Goal: Task Accomplishment & Management: Use online tool/utility

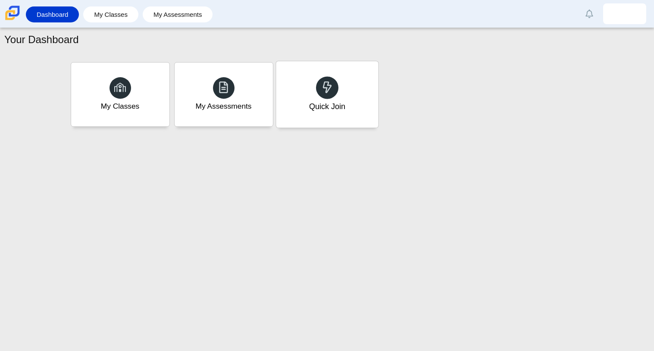
click at [322, 83] on icon at bounding box center [327, 87] width 12 height 12
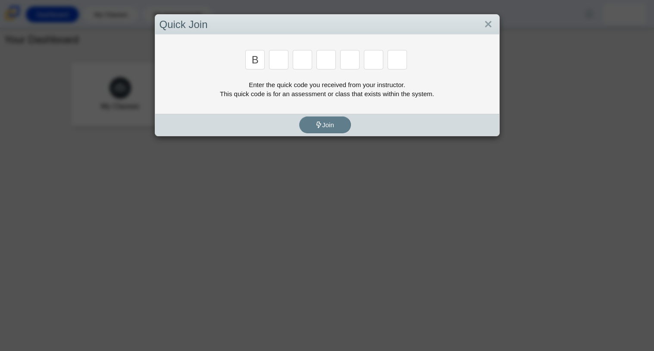
type input "b"
type input "m"
type input "3"
type input "5"
type input "3"
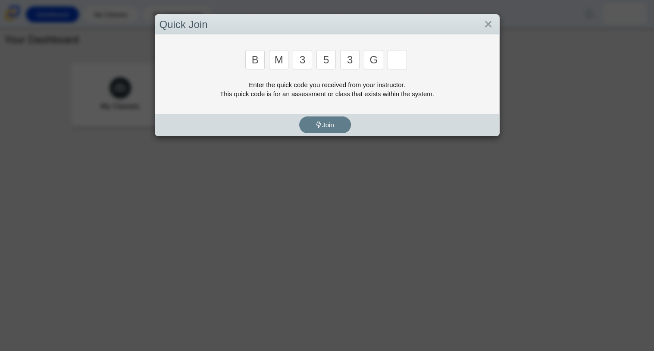
type input "g"
type input "b"
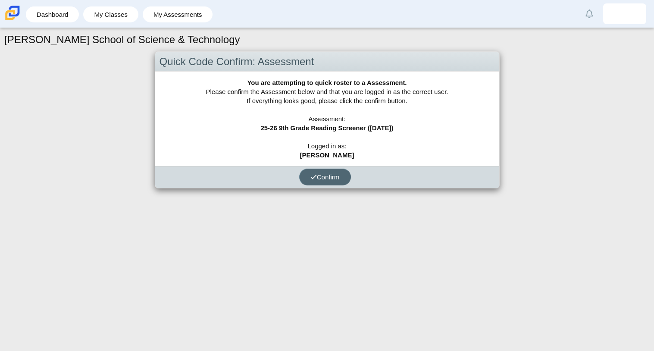
click at [339, 177] on span "Confirm" at bounding box center [325, 176] width 29 height 7
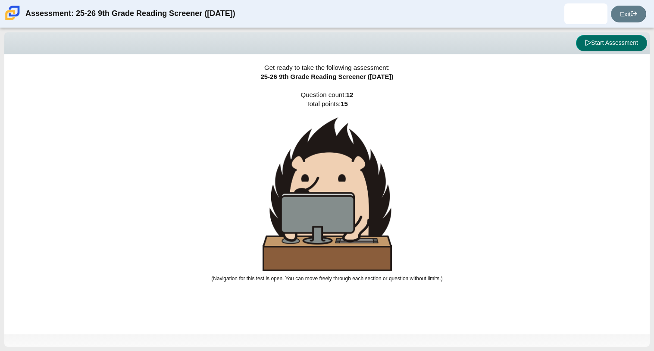
click at [590, 48] on button "Start Assessment" at bounding box center [611, 43] width 71 height 16
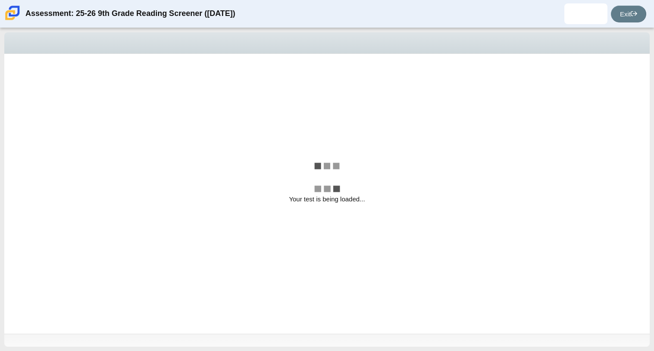
select select "ccc5b315-3c7c-471c-bf90-f22c8299c798"
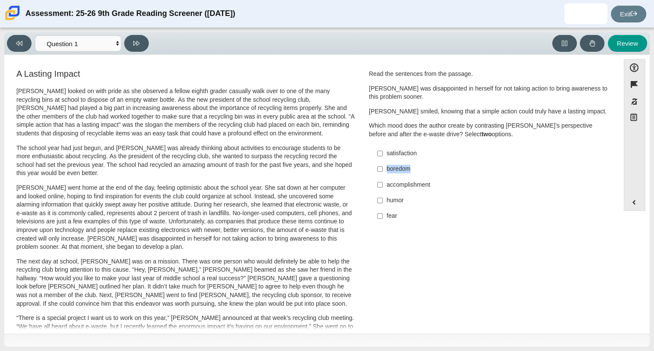
click at [457, 142] on div "Read the sentences from the passage. Scarlett was disappointed in herself for n…" at bounding box center [489, 147] width 240 height 155
click at [363, 138] on div "Question Read the sentences from the passage. Scarlett was disappointed in hers…" at bounding box center [489, 149] width 253 height 162
click at [110, 45] on select "Questions Question 1 Question 2 Question 3 Question 4 Question 5 Question 6 Que…" at bounding box center [78, 43] width 86 height 16
click at [113, 47] on select "Questions Question 1 Question 2 Question 3 Question 4 Question 5 Question 6 Que…" at bounding box center [78, 43] width 86 height 16
click at [377, 217] on input "fear fear" at bounding box center [380, 216] width 6 height 16
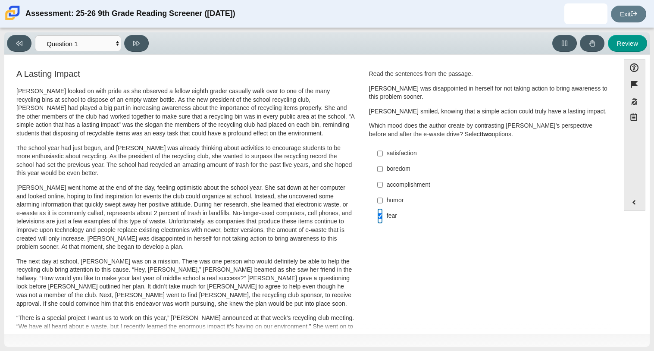
checkbox input "true"
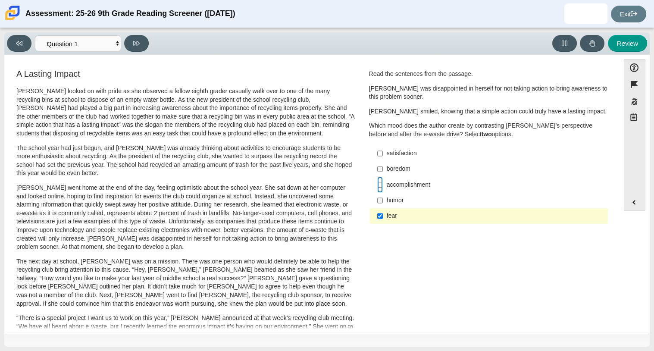
click at [378, 184] on input "accomplishment accomplishment" at bounding box center [380, 185] width 6 height 16
checkbox input "true"
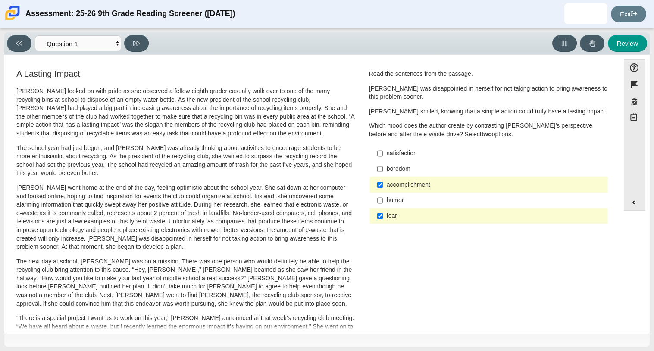
click at [410, 154] on div "satisfaction" at bounding box center [496, 153] width 218 height 9
click at [383, 154] on input "satisfaction satisfaction" at bounding box center [380, 154] width 6 height 16
checkbox input "true"
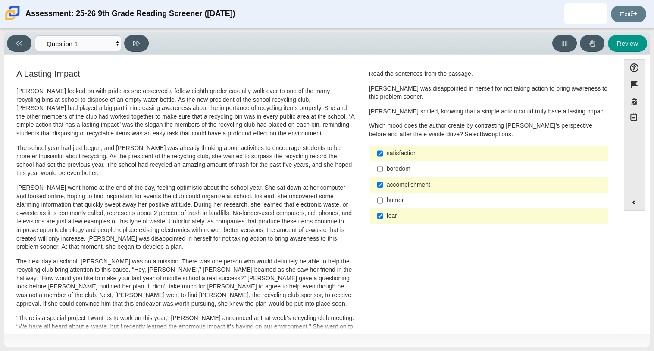
click at [401, 167] on div "boredom" at bounding box center [496, 169] width 218 height 9
click at [383, 167] on input "boredom boredom" at bounding box center [380, 169] width 6 height 16
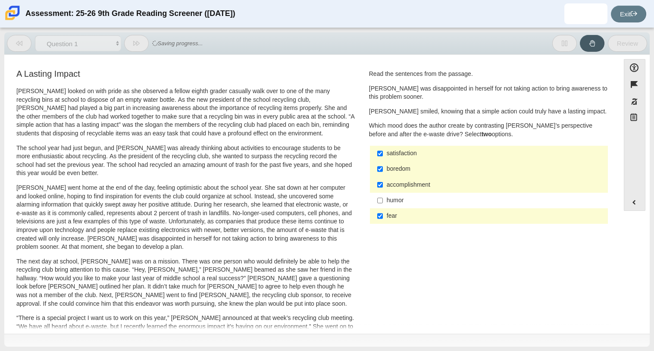
click at [400, 170] on div "boredom" at bounding box center [496, 169] width 218 height 9
click at [383, 170] on input "boredom boredom" at bounding box center [380, 169] width 6 height 16
checkbox input "false"
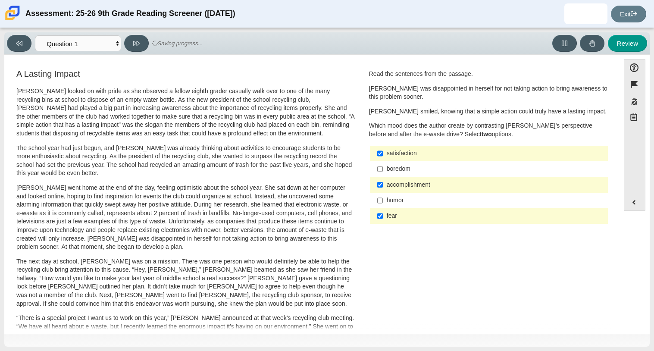
click at [406, 152] on div "satisfaction" at bounding box center [496, 153] width 218 height 9
click at [383, 152] on input "satisfaction satisfaction" at bounding box center [380, 154] width 6 height 16
checkbox input "false"
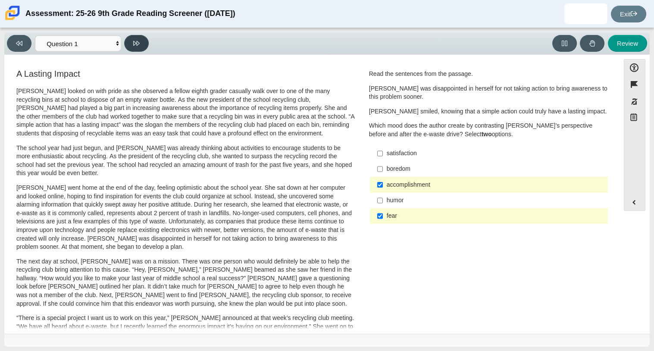
click at [136, 47] on button at bounding box center [136, 43] width 25 height 17
select select "0ff64528-ffd7-428d-b192-babfaadd44e8"
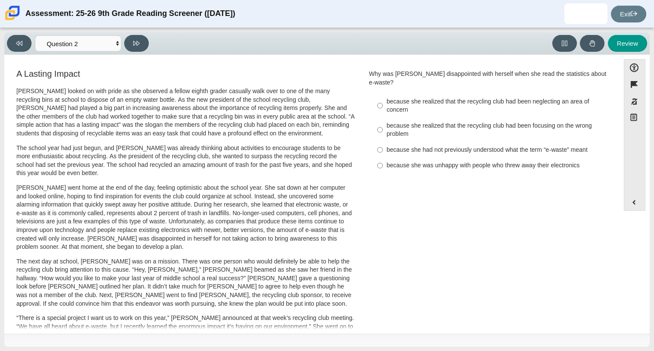
click at [516, 100] on div "because she realized that the recycling club had been neglecting an area of con…" at bounding box center [496, 106] width 218 height 17
click at [383, 100] on input "because she realized that the recycling club had been neglecting an area of con…" at bounding box center [380, 106] width 6 height 24
radio input "true"
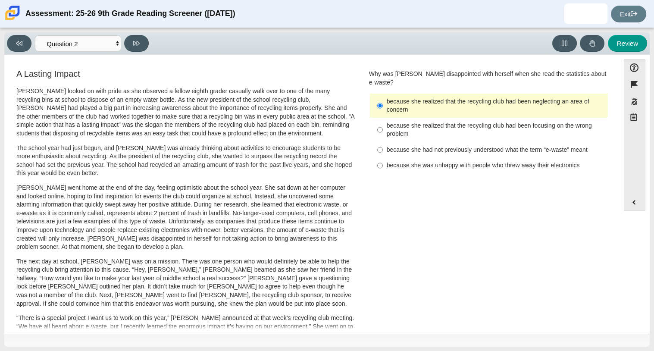
click at [449, 123] on div "because she realized that the recycling club had been focusing on the wrong pro…" at bounding box center [496, 130] width 218 height 17
click at [383, 123] on input "because she realized that the recycling club had been focusing on the wrong pro…" at bounding box center [380, 130] width 6 height 24
radio input "true"
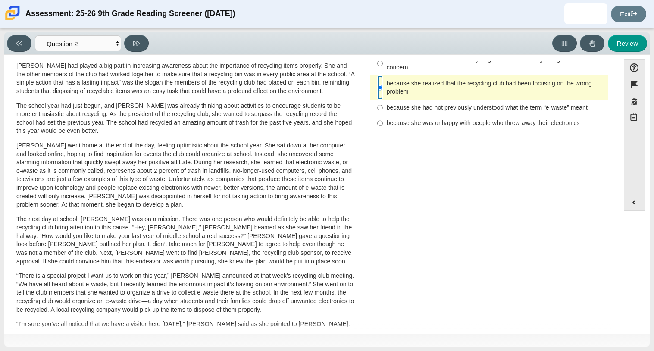
scroll to position [43, 0]
click at [138, 36] on button at bounding box center [136, 43] width 25 height 17
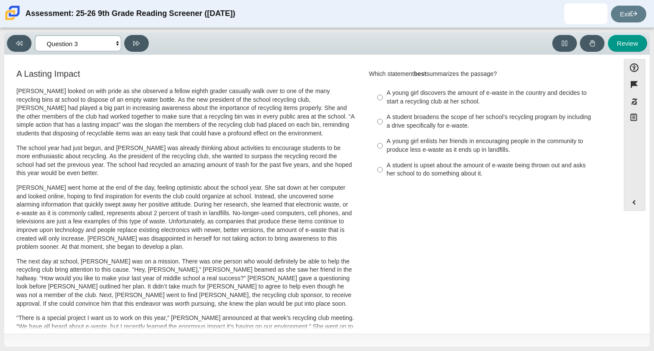
click at [79, 38] on select "Questions Question 1 Question 2 Question 3 Question 4 Question 5 Question 6 Que…" at bounding box center [78, 43] width 86 height 16
select select "0ff64528-ffd7-428d-b192-babfaadd44e8"
click at [35, 35] on select "Questions Question 1 Question 2 Question 3 Question 4 Question 5 Question 6 Que…" at bounding box center [78, 43] width 86 height 16
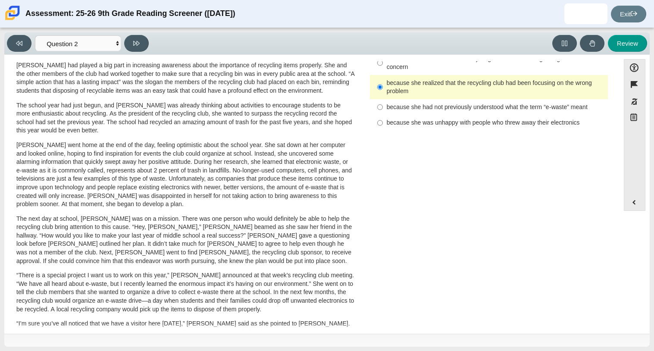
scroll to position [0, 0]
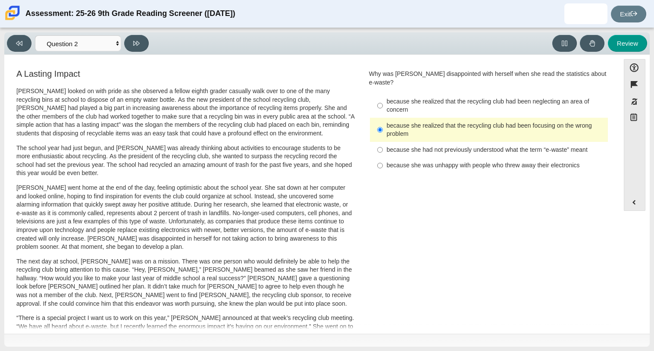
click at [516, 162] on label "because she was unhappy with people who threw away their electronics because sh…" at bounding box center [489, 166] width 237 height 16
click at [383, 162] on input "because she was unhappy with people who threw away their electronics because sh…" at bounding box center [380, 166] width 6 height 16
radio input "true"
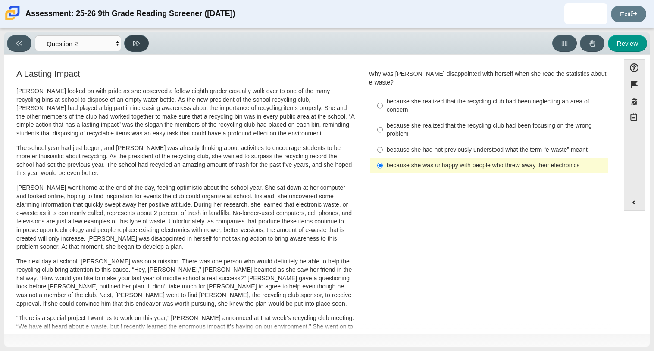
click at [139, 48] on button at bounding box center [136, 43] width 25 height 17
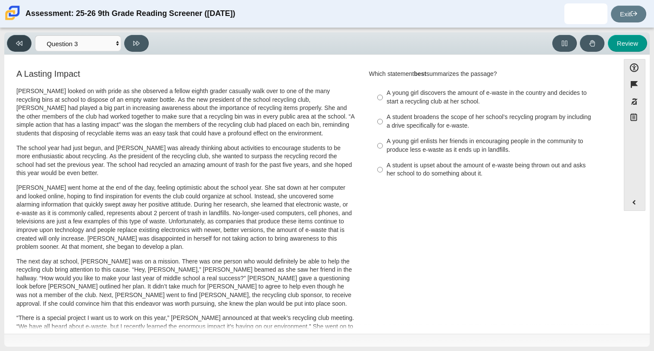
click at [12, 41] on button at bounding box center [19, 43] width 25 height 17
select select "0ff64528-ffd7-428d-b192-babfaadd44e8"
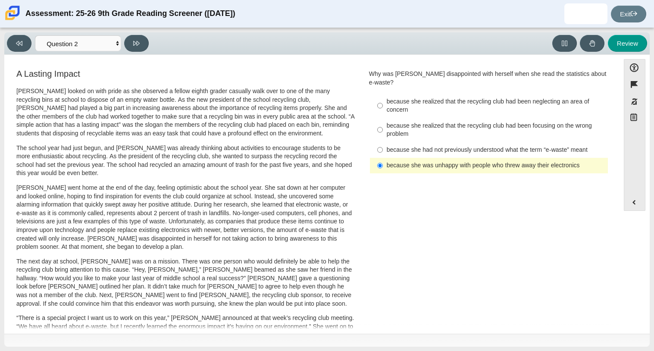
click at [439, 122] on div "because she realized that the recycling club had been focusing on the wrong pro…" at bounding box center [496, 130] width 218 height 17
click at [383, 120] on input "because she realized that the recycling club had been focusing on the wrong pro…" at bounding box center [380, 130] width 6 height 24
radio input "true"
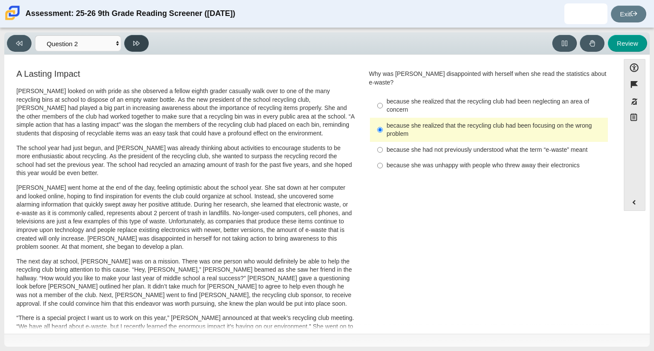
click at [148, 44] on button at bounding box center [136, 43] width 25 height 17
select select "7ce3d843-6974-4858-901c-1ff39630e843"
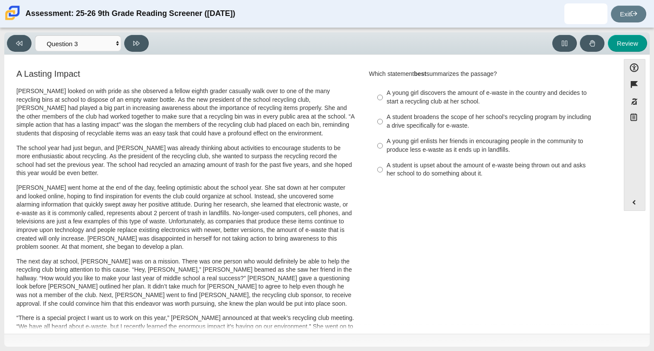
click at [486, 152] on div "A young girl enlists her friends in encouraging people in the community to prod…" at bounding box center [496, 145] width 218 height 17
click at [383, 152] on input "A young girl enlists her friends in encouraging people in the community to prod…" at bounding box center [380, 146] width 6 height 24
radio input "true"
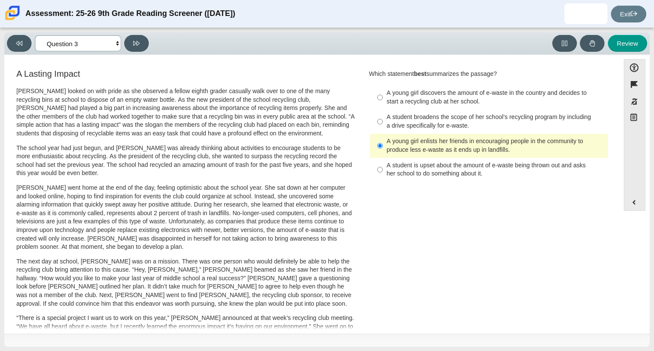
click at [75, 47] on select "Questions Question 1 Question 2 Question 3 Question 4 Question 5 Question 6 Que…" at bounding box center [78, 43] width 86 height 16
click at [35, 35] on select "Questions Question 1 Question 2 Question 3 Question 4 Question 5 Question 6 Que…" at bounding box center [78, 43] width 86 height 16
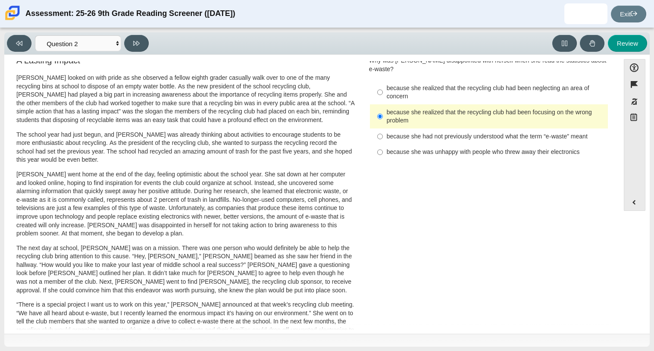
scroll to position [13, 0]
click at [140, 40] on button at bounding box center [136, 43] width 25 height 17
select select "7ce3d843-6974-4858-901c-1ff39630e843"
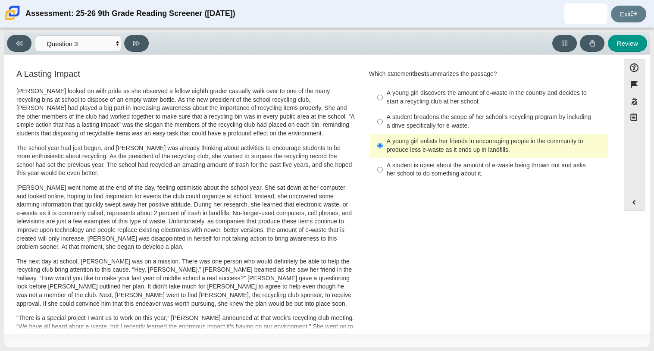
click at [413, 94] on div "A young girl discovers the amount of e-waste in the country and decides to star…" at bounding box center [496, 97] width 218 height 17
click at [383, 94] on input "A young girl discovers the amount of e-waste in the country and decides to star…" at bounding box center [380, 97] width 6 height 24
radio input "true"
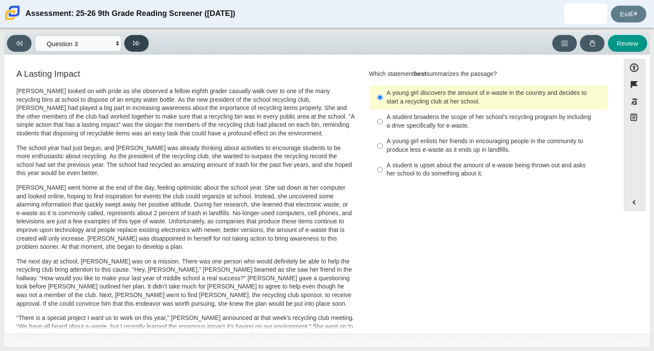
click at [137, 50] on button at bounding box center [136, 43] width 25 height 17
select select "ca9ea0f1-49c5-4bd1-83b0-472c18652b42"
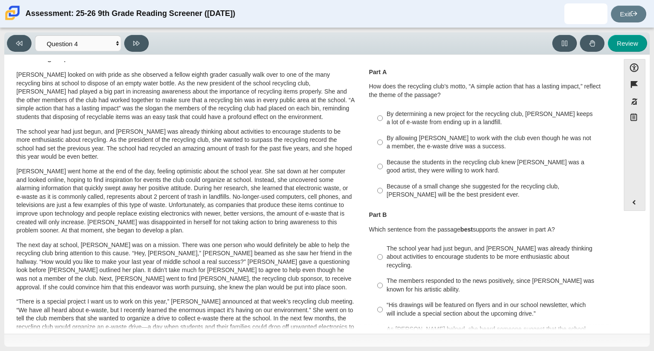
scroll to position [17, 0]
click at [456, 162] on div "Because the students in the recycling club knew Juan Carlos was a good artist, …" at bounding box center [496, 166] width 218 height 17
click at [383, 162] on input "Because the students in the recycling club knew Juan Carlos was a good artist, …" at bounding box center [380, 166] width 6 height 24
radio input "true"
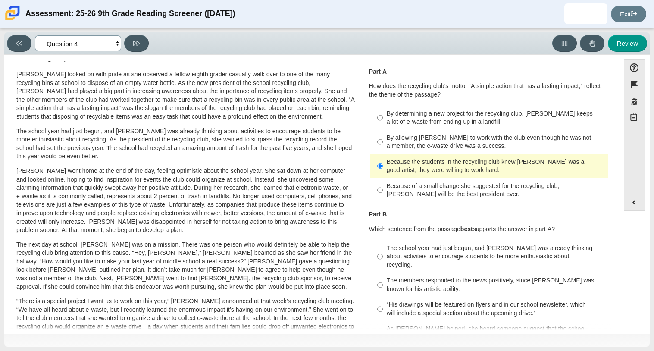
click at [88, 48] on select "Questions Question 1 Question 2 Question 3 Question 4 Question 5 Question 6 Que…" at bounding box center [78, 43] width 86 height 16
select select "7ce3d843-6974-4858-901c-1ff39630e843"
click at [35, 35] on select "Questions Question 1 Question 2 Question 3 Question 4 Question 5 Question 6 Que…" at bounding box center [78, 43] width 86 height 16
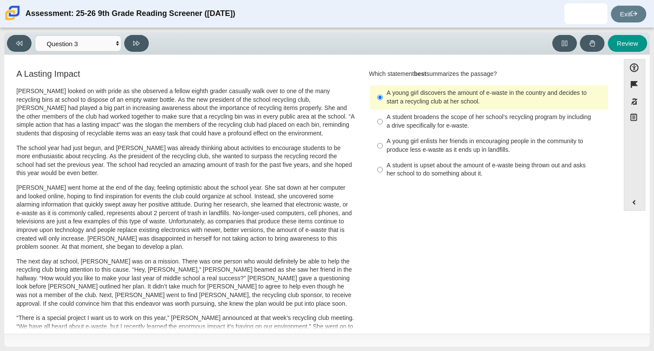
click at [440, 123] on div "A student broadens the scope of her school’s recycling program by including a d…" at bounding box center [496, 121] width 218 height 17
click at [383, 123] on input "A student broadens the scope of her school’s recycling program by including a d…" at bounding box center [380, 122] width 6 height 24
radio input "true"
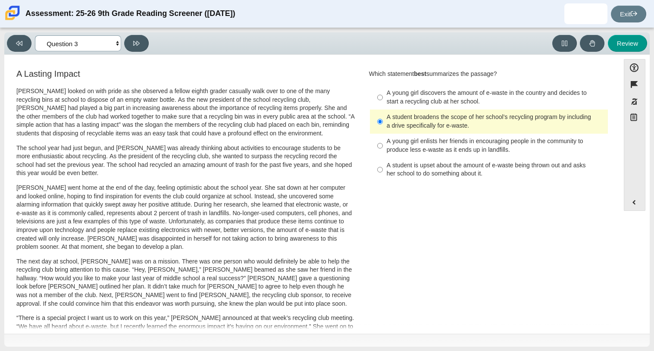
click at [92, 47] on select "Questions Question 1 Question 2 Question 3 Question 4 Question 5 Question 6 Que…" at bounding box center [78, 43] width 86 height 16
click at [35, 35] on select "Questions Question 1 Question 2 Question 3 Question 4 Question 5 Question 6 Que…" at bounding box center [78, 43] width 86 height 16
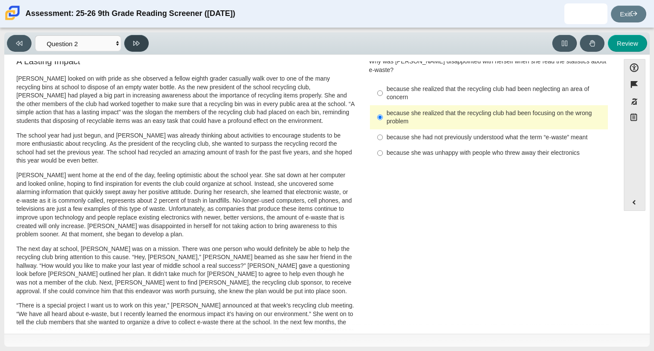
click at [135, 41] on icon at bounding box center [136, 43] width 6 height 5
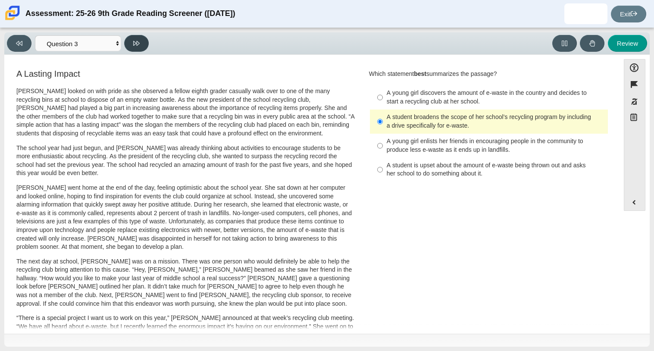
click at [135, 41] on icon at bounding box center [136, 43] width 6 height 5
select select "ca9ea0f1-49c5-4bd1-83b0-472c18652b42"
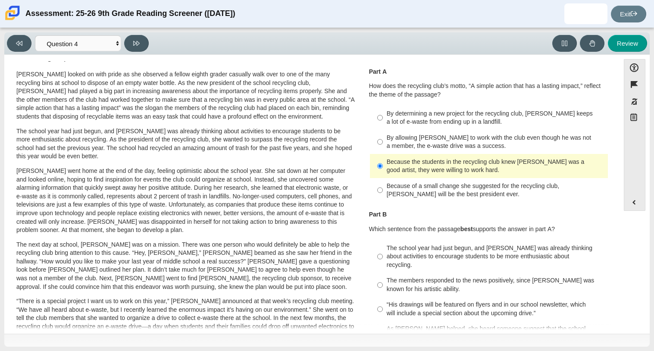
scroll to position [76, 0]
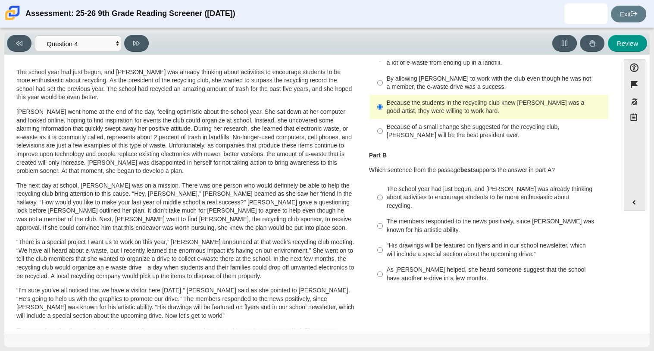
click at [451, 242] on div "“His drawings will be featured on flyers and in our school newsletter, which wi…" at bounding box center [496, 250] width 218 height 17
click at [383, 239] on input "“His drawings will be featured on flyers and in our school newsletter, which wi…" at bounding box center [380, 250] width 6 height 24
radio input "true"
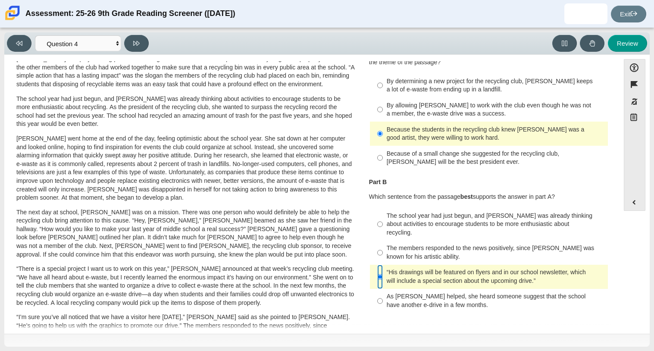
scroll to position [0, 0]
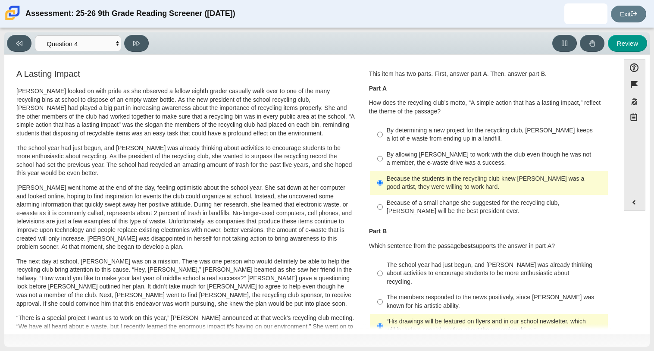
click at [394, 162] on div "By allowing Juan Carlos to work with the club even though he was not a member, …" at bounding box center [496, 159] width 218 height 17
click at [383, 162] on input "By allowing Juan Carlos to work with the club even though he was not a member, …" at bounding box center [380, 159] width 6 height 24
radio input "true"
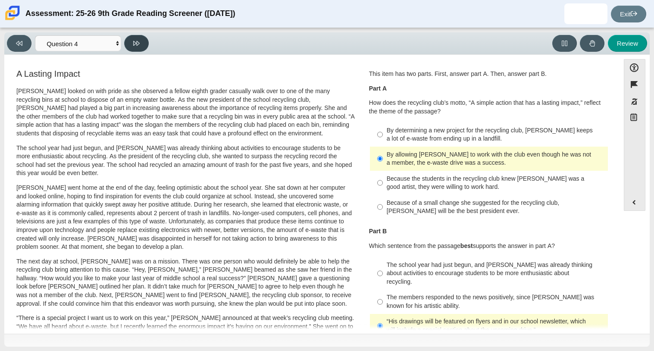
click at [134, 40] on icon at bounding box center [136, 43] width 6 height 6
select select "e41f1a79-e29f-4095-8030-a53364015bed"
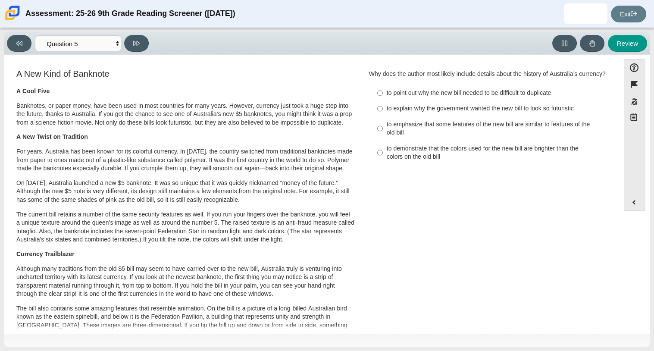
click at [538, 98] on div "to point out why the new bill needed to be difficult to duplicate" at bounding box center [496, 93] width 218 height 9
click at [383, 101] on input "to point out why the new bill needed to be difficult to duplicate to point out …" at bounding box center [380, 93] width 6 height 16
radio input "true"
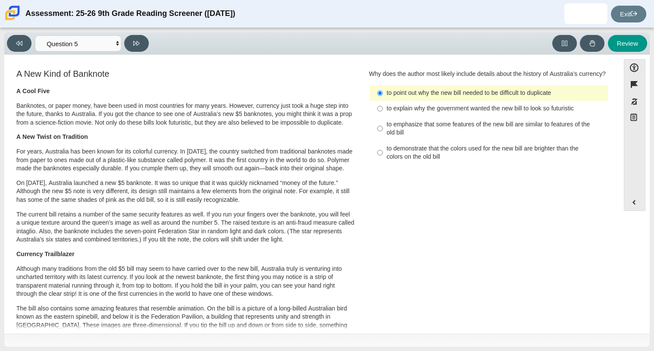
click at [551, 113] on div "to explain why the government wanted the new bill to look so futuristic" at bounding box center [496, 108] width 218 height 9
click at [383, 116] on input "to explain why the government wanted the new bill to look so futuristic to expl…" at bounding box center [380, 109] width 6 height 16
radio input "true"
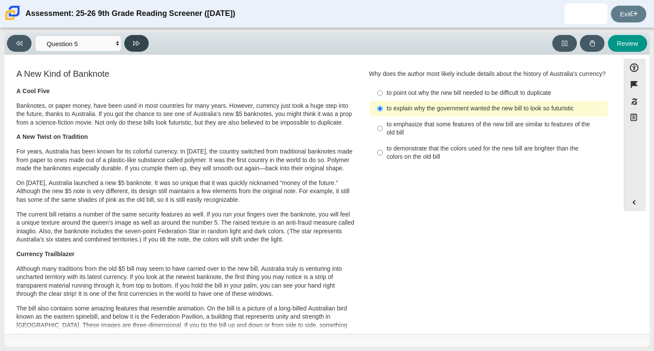
click at [147, 40] on button at bounding box center [136, 43] width 25 height 17
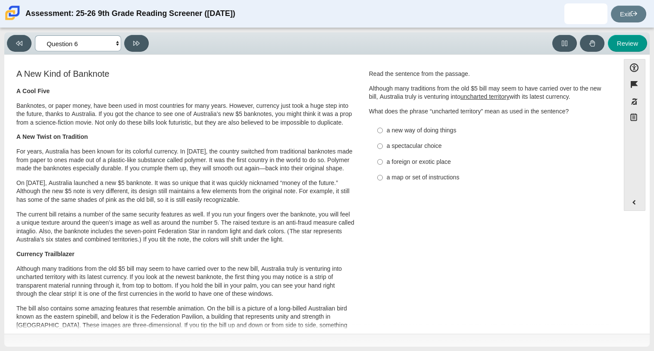
click at [86, 40] on select "Questions Question 1 Question 2 Question 3 Question 4 Question 5 Question 6 Que…" at bounding box center [78, 43] width 86 height 16
click at [35, 35] on select "Questions Question 1 Question 2 Question 3 Question 4 Question 5 Question 6 Que…" at bounding box center [78, 43] width 86 height 16
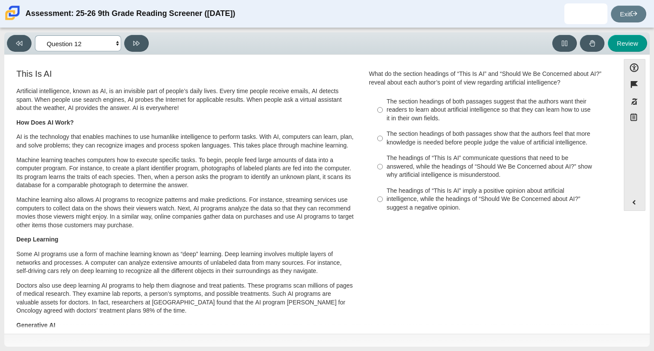
click at [87, 47] on select "Questions Question 1 Question 2 Question 3 Question 4 Question 5 Question 6 Que…" at bounding box center [78, 43] width 86 height 16
click at [35, 35] on select "Questions Question 1 Question 2 Question 3 Question 4 Question 5 Question 6 Que…" at bounding box center [78, 43] width 86 height 16
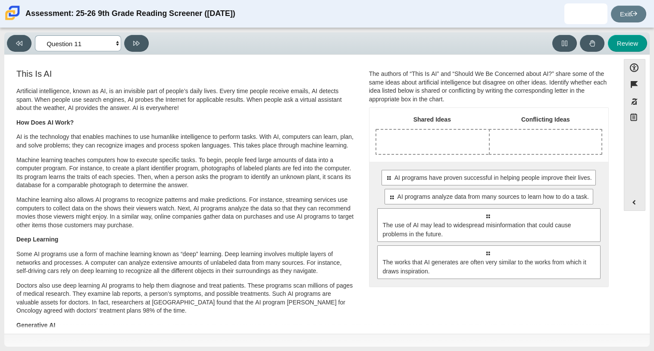
click at [98, 46] on select "Questions Question 1 Question 2 Question 3 Question 4 Question 5 Question 6 Que…" at bounding box center [78, 43] width 86 height 16
click at [35, 35] on select "Questions Question 1 Question 2 Question 3 Question 4 Question 5 Question 6 Que…" at bounding box center [78, 43] width 86 height 16
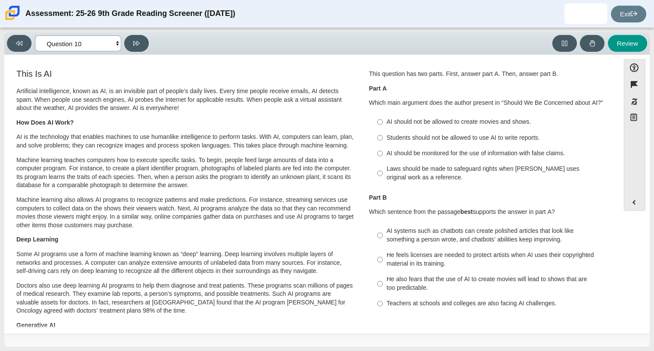
click at [80, 42] on select "Questions Question 1 Question 2 Question 3 Question 4 Question 5 Question 6 Que…" at bounding box center [78, 43] width 86 height 16
click at [35, 35] on select "Questions Question 1 Question 2 Question 3 Question 4 Question 5 Question 6 Que…" at bounding box center [78, 43] width 86 height 16
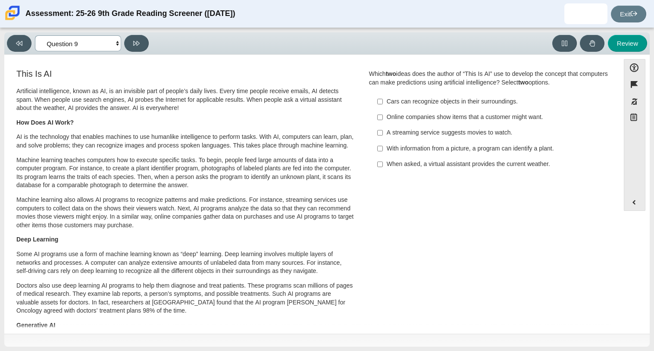
click at [96, 45] on select "Questions Question 1 Question 2 Question 3 Question 4 Question 5 Question 6 Que…" at bounding box center [78, 43] width 86 height 16
click at [35, 35] on select "Questions Question 1 Question 2 Question 3 Question 4 Question 5 Question 6 Que…" at bounding box center [78, 43] width 86 height 16
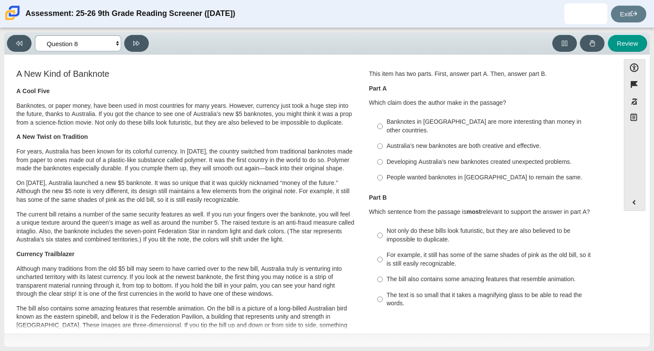
click at [97, 49] on select "Questions Question 1 Question 2 Question 3 Question 4 Question 5 Question 6 Que…" at bounding box center [78, 43] width 86 height 16
click at [35, 35] on select "Questions Question 1 Question 2 Question 3 Question 4 Question 5 Question 6 Que…" at bounding box center [78, 43] width 86 height 16
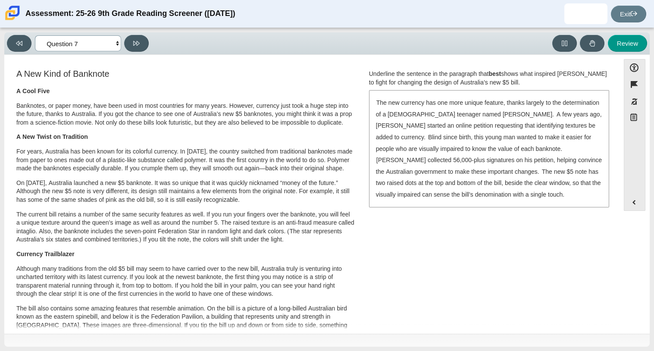
click at [77, 45] on select "Questions Question 1 Question 2 Question 3 Question 4 Question 5 Question 6 Que…" at bounding box center [78, 43] width 86 height 16
click at [35, 35] on select "Questions Question 1 Question 2 Question 3 Question 4 Question 5 Question 6 Que…" at bounding box center [78, 43] width 86 height 16
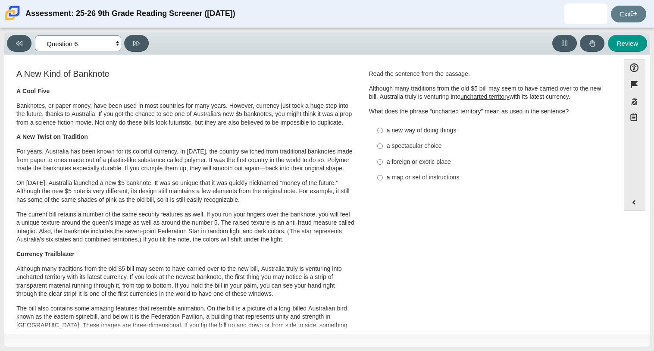
click at [97, 50] on select "Questions Question 1 Question 2 Question 3 Question 4 Question 5 Question 6 Que…" at bounding box center [78, 43] width 86 height 16
click at [35, 35] on select "Questions Question 1 Question 2 Question 3 Question 4 Question 5 Question 6 Que…" at bounding box center [78, 43] width 86 height 16
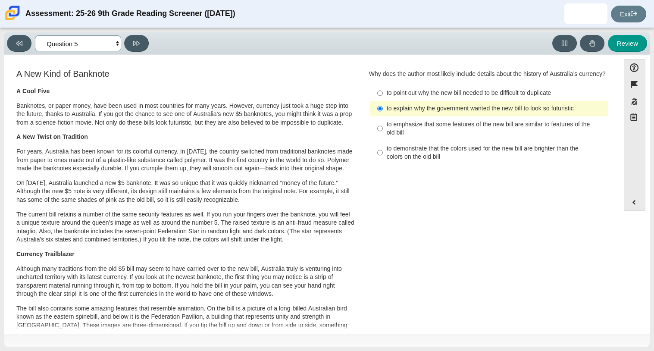
click at [90, 46] on select "Questions Question 1 Question 2 Question 3 Question 4 Question 5 Question 6 Que…" at bounding box center [78, 43] width 86 height 16
select select "69146e31-7b3d-4a3e-9ce6-f30c24342ae0"
click at [35, 35] on select "Questions Question 1 Question 2 Question 3 Question 4 Question 5 Question 6 Que…" at bounding box center [78, 43] width 86 height 16
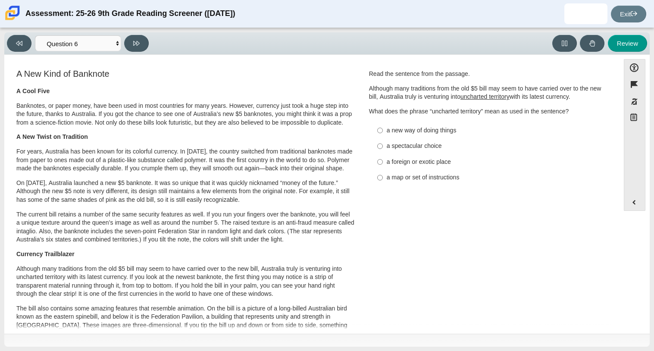
click at [210, 151] on div "A Cool Five Banknotes, or paper money, have been used in most countries for man…" at bounding box center [185, 322] width 339 height 471
click at [405, 164] on div "a foreign or exotic place" at bounding box center [496, 162] width 218 height 9
click at [383, 164] on input "a foreign or exotic place a foreign or exotic place" at bounding box center [380, 162] width 6 height 16
radio input "true"
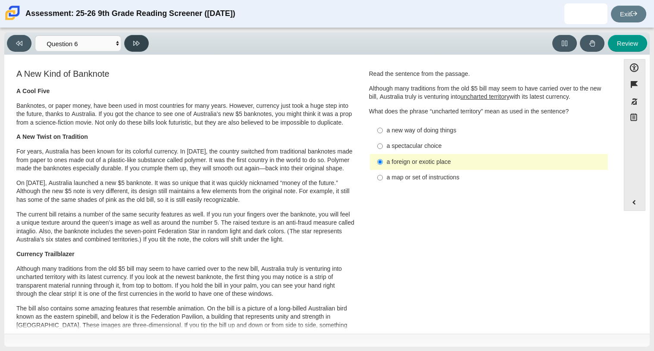
click at [134, 51] on button at bounding box center [136, 43] width 25 height 17
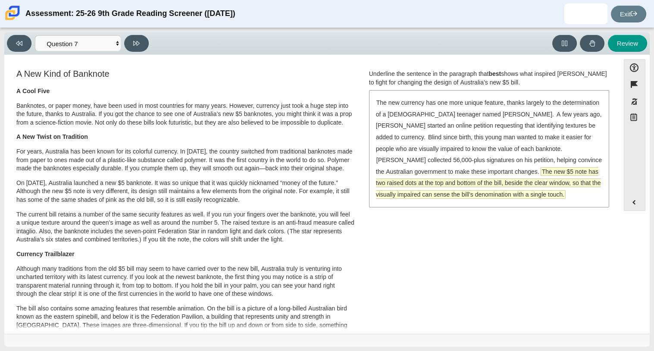
click at [543, 173] on span "The new $5 note has two raised dots at the top and bottom of the bill, beside t…" at bounding box center [488, 183] width 225 height 31
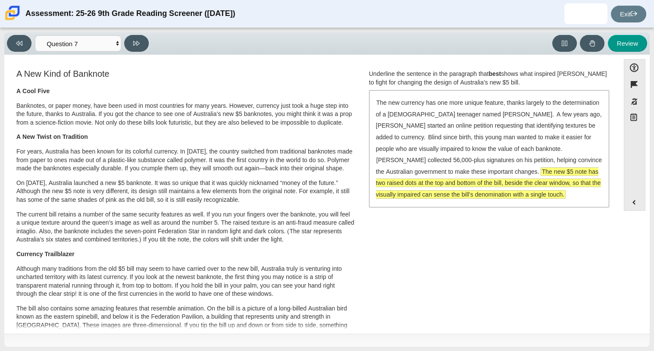
click at [543, 173] on span "The new $5 note has two raised dots at the top and bottom of the bill, beside t…" at bounding box center [488, 183] width 225 height 31
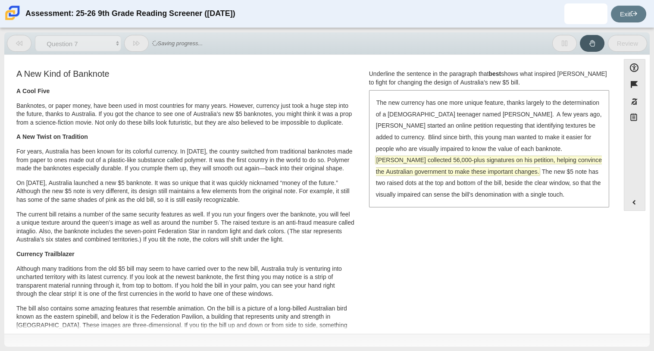
click at [564, 156] on span "McLeod collected 56,000-plus signatures on his petition, helping convince the A…" at bounding box center [489, 165] width 226 height 19
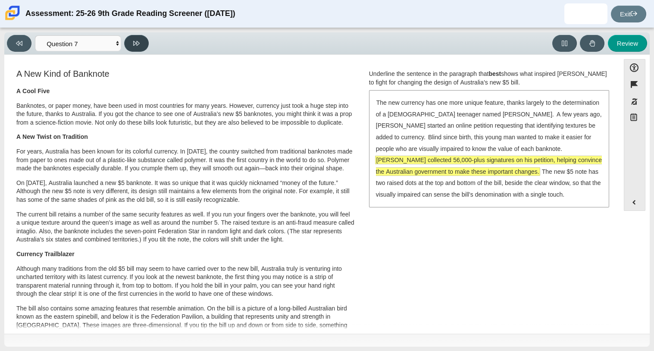
click at [134, 40] on icon at bounding box center [136, 43] width 6 height 6
select select "ea8338c2-a6a3-418e-a305-2b963b54a290"
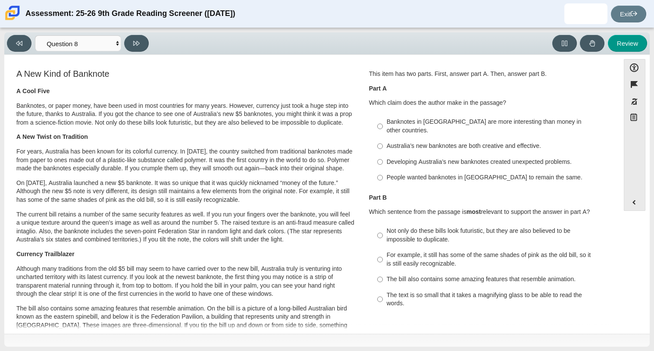
click at [488, 173] on div "People wanted banknotes in Australia to remain the same." at bounding box center [496, 177] width 218 height 9
click at [383, 170] on input "People wanted banknotes in Australia to remain the same. People wanted banknote…" at bounding box center [380, 178] width 6 height 16
radio input "true"
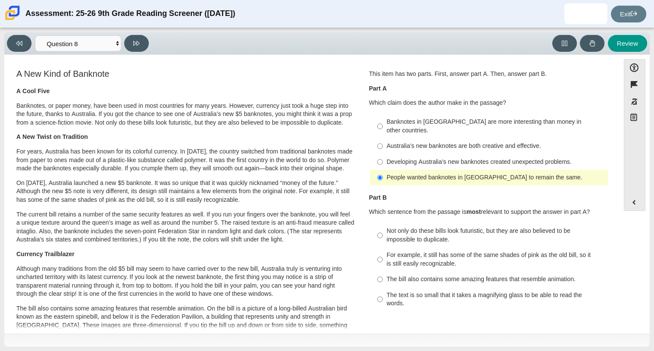
click at [504, 158] on div "Developing Australia’s new banknotes created unexpected problems." at bounding box center [496, 162] width 218 height 9
click at [383, 154] on input "Developing Australia’s new banknotes created unexpected problems. Developing Au…" at bounding box center [380, 162] width 6 height 16
radio input "true"
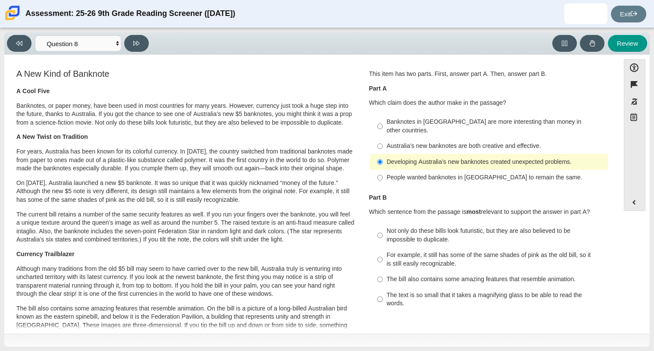
click at [500, 227] on div "Not only do these bills look futuristic, but they are also believed to be impos…" at bounding box center [496, 235] width 218 height 17
click at [383, 223] on input "Not only do these bills look futuristic, but they are also believed to be impos…" at bounding box center [380, 235] width 6 height 24
radio input "true"
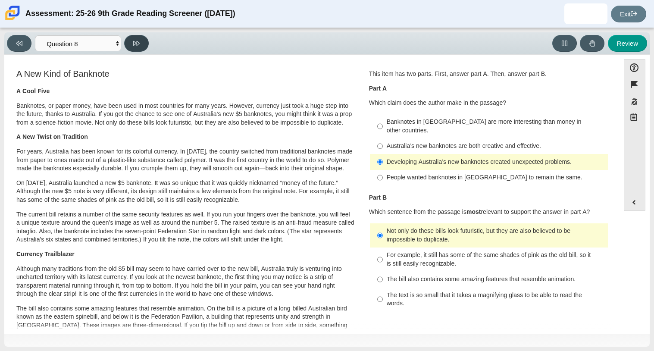
click at [128, 45] on button at bounding box center [136, 43] width 25 height 17
select select "89f058d6-b15c-4ef5-a4b3-fdaffb8868b6"
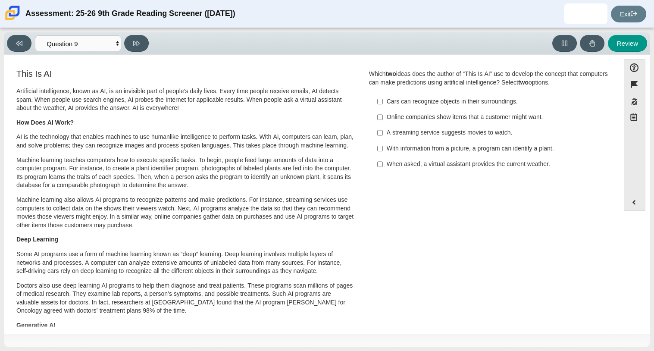
click at [424, 169] on label "When asked, a virtual assistant provides the current weather. When asked, a vir…" at bounding box center [489, 165] width 237 height 16
click at [383, 169] on input "When asked, a virtual assistant provides the current weather. When asked, a vir…" at bounding box center [380, 165] width 6 height 16
checkbox input "true"
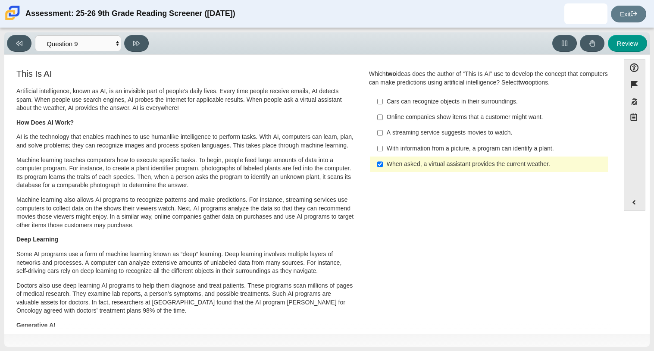
click at [520, 119] on div "Online companies show items that a customer might want." at bounding box center [496, 117] width 218 height 9
click at [383, 119] on input "Online companies show items that a customer might want. Online companies show i…" at bounding box center [380, 118] width 6 height 16
checkbox input "true"
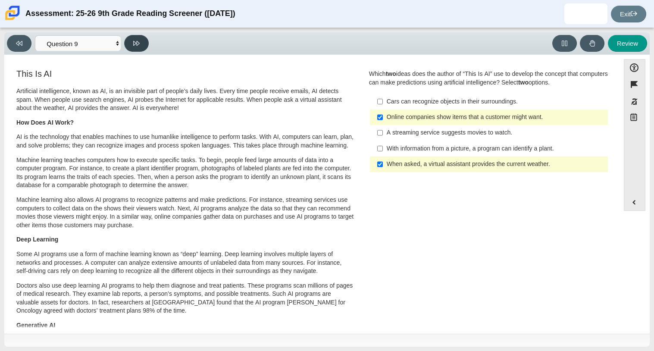
click at [133, 41] on icon at bounding box center [136, 43] width 6 height 5
select select "cdf3c14e-a918-44d1-9b63-3db0fa81641e"
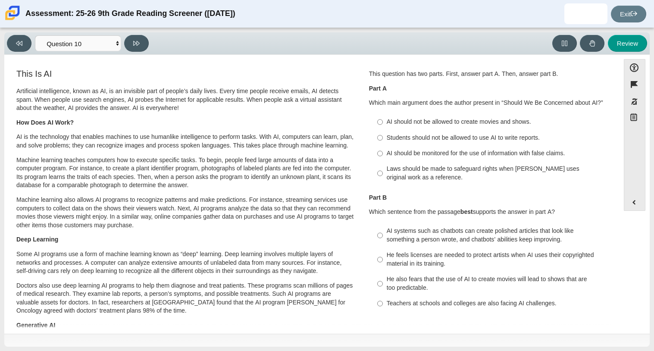
click at [453, 138] on div "Students should not be allowed to use AI to write reports." at bounding box center [496, 138] width 218 height 9
click at [383, 138] on input "Students should not be allowed to use AI to write reports. Students should not …" at bounding box center [380, 138] width 6 height 16
radio input "true"
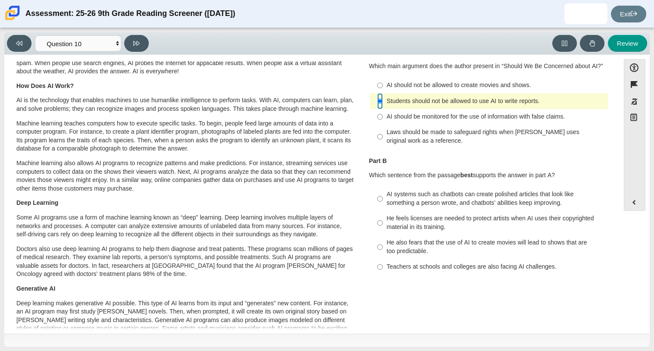
scroll to position [39, 0]
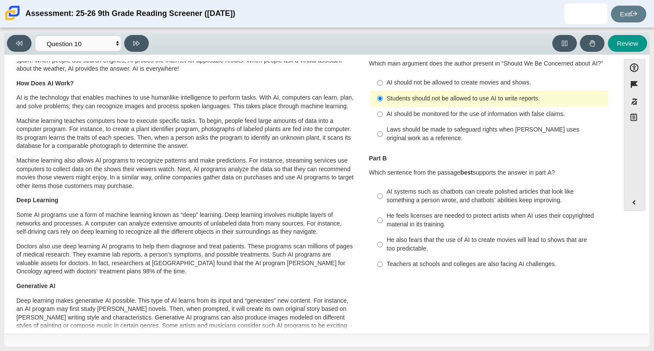
click at [492, 267] on div "Teachers at schools and colleges are also facing AI challenges." at bounding box center [496, 264] width 218 height 9
click at [383, 267] on input "Teachers at schools and colleges are also facing AI challenges. Teachers at sch…" at bounding box center [380, 265] width 6 height 16
radio input "true"
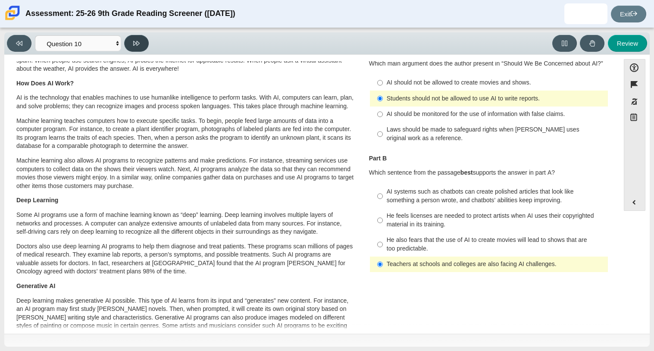
click at [134, 51] on button at bounding box center [136, 43] width 25 height 17
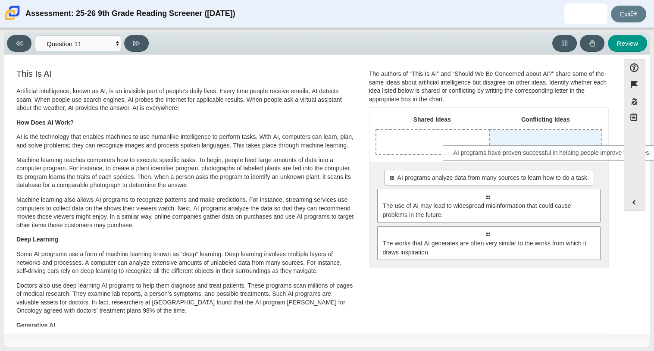
drag, startPoint x: 444, startPoint y: 179, endPoint x: 510, endPoint y: 154, distance: 70.2
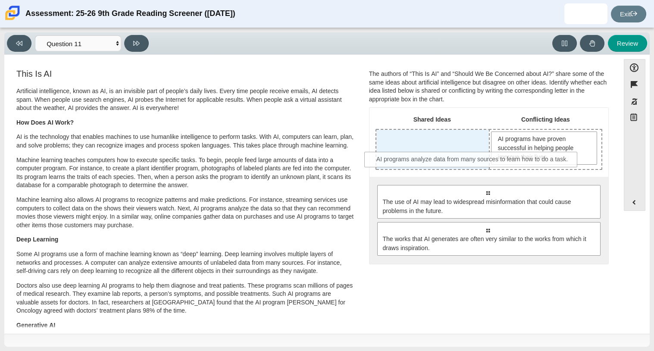
drag, startPoint x: 450, startPoint y: 195, endPoint x: 435, endPoint y: 163, distance: 35.9
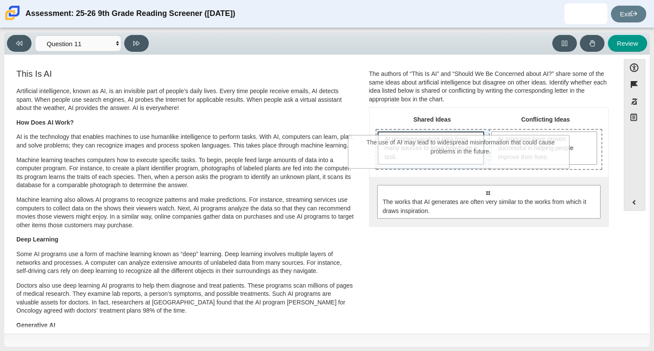
drag, startPoint x: 459, startPoint y: 212, endPoint x: 432, endPoint y: 163, distance: 56.4
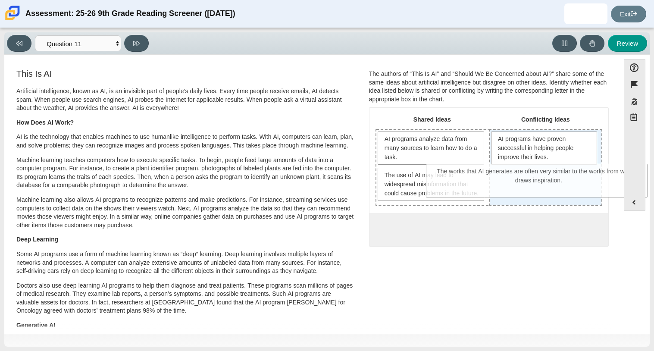
drag, startPoint x: 473, startPoint y: 250, endPoint x: 525, endPoint y: 183, distance: 84.5
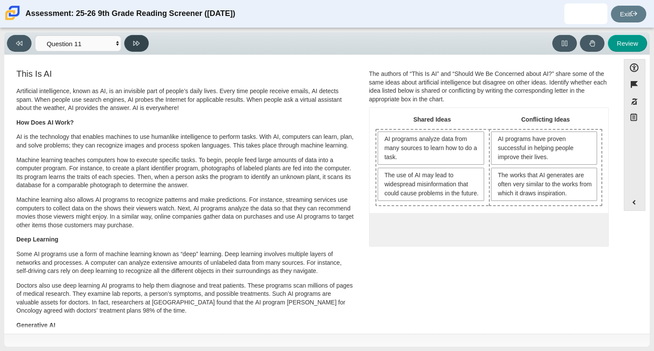
click at [136, 38] on button at bounding box center [136, 43] width 25 height 17
select select "c3effed4-44ce-4a19-bd96-1787f34e9b4c"
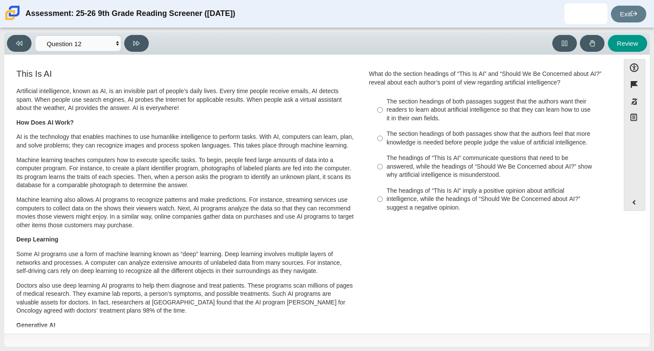
click at [381, 166] on label "The headings of “This Is AI” communicate questions that need to be answered, wh…" at bounding box center [489, 167] width 237 height 33
click at [381, 166] on input "The headings of “This Is AI” communicate questions that need to be answered, wh…" at bounding box center [380, 167] width 6 height 33
radio input "true"
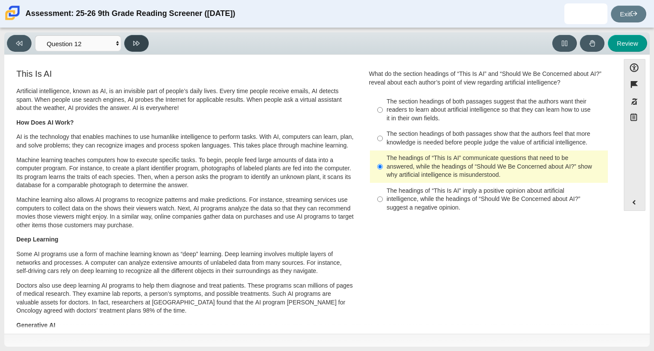
click at [130, 38] on button at bounding box center [136, 43] width 25 height 17
select select "review"
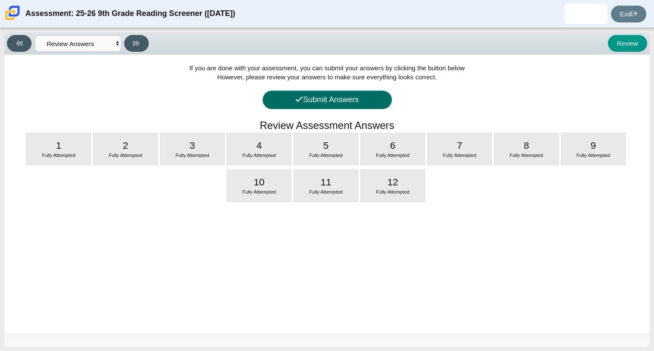
click at [365, 106] on button "Submit Answers" at bounding box center [327, 100] width 129 height 19
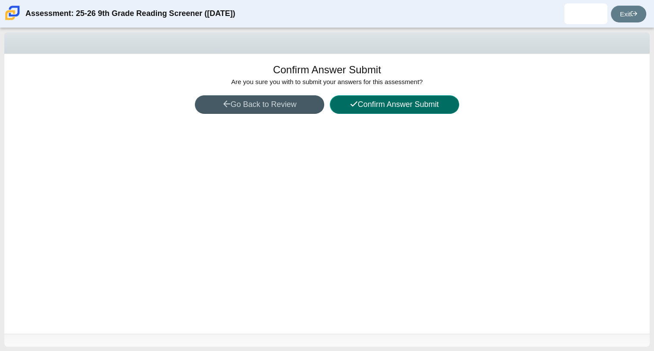
click at [403, 108] on button "Confirm Answer Submit" at bounding box center [394, 104] width 129 height 19
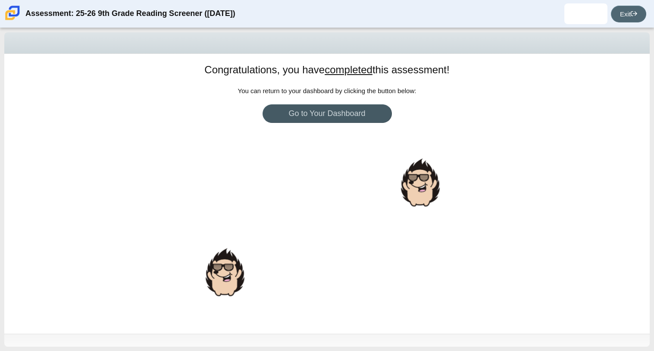
click at [634, 13] on icon at bounding box center [634, 13] width 6 height 6
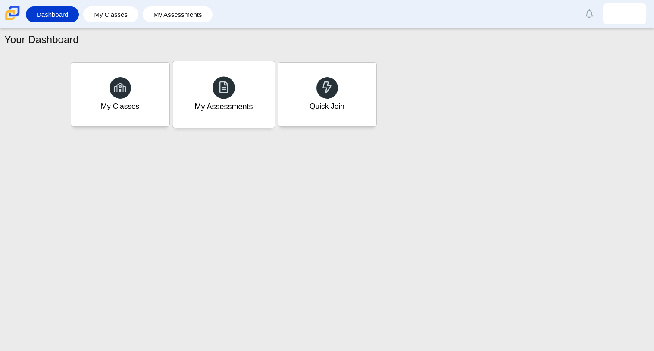
click at [241, 114] on div "My Assessments" at bounding box center [224, 94] width 102 height 66
